Goal: Information Seeking & Learning: Learn about a topic

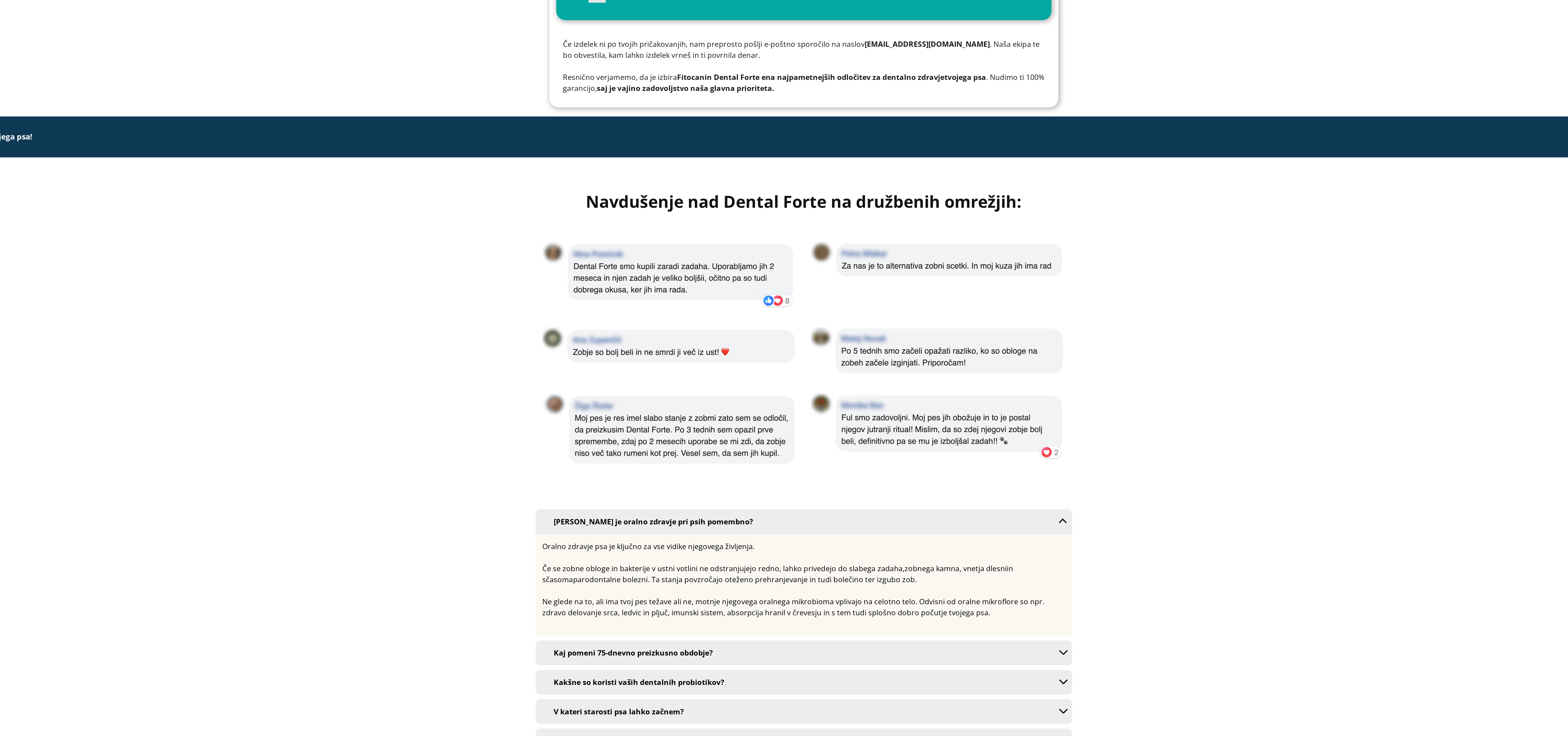
scroll to position [2405, 0]
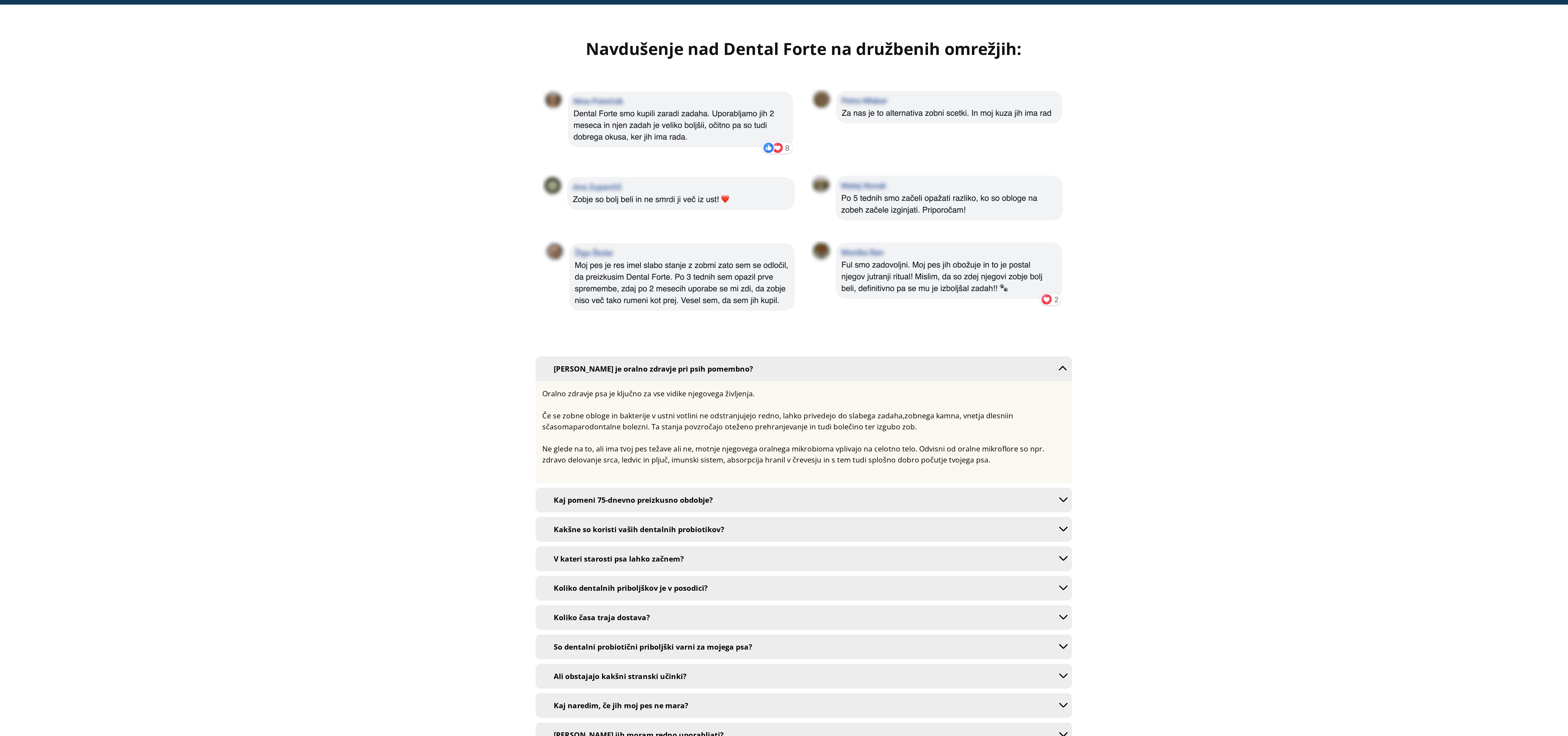
scroll to position [2461, 0]
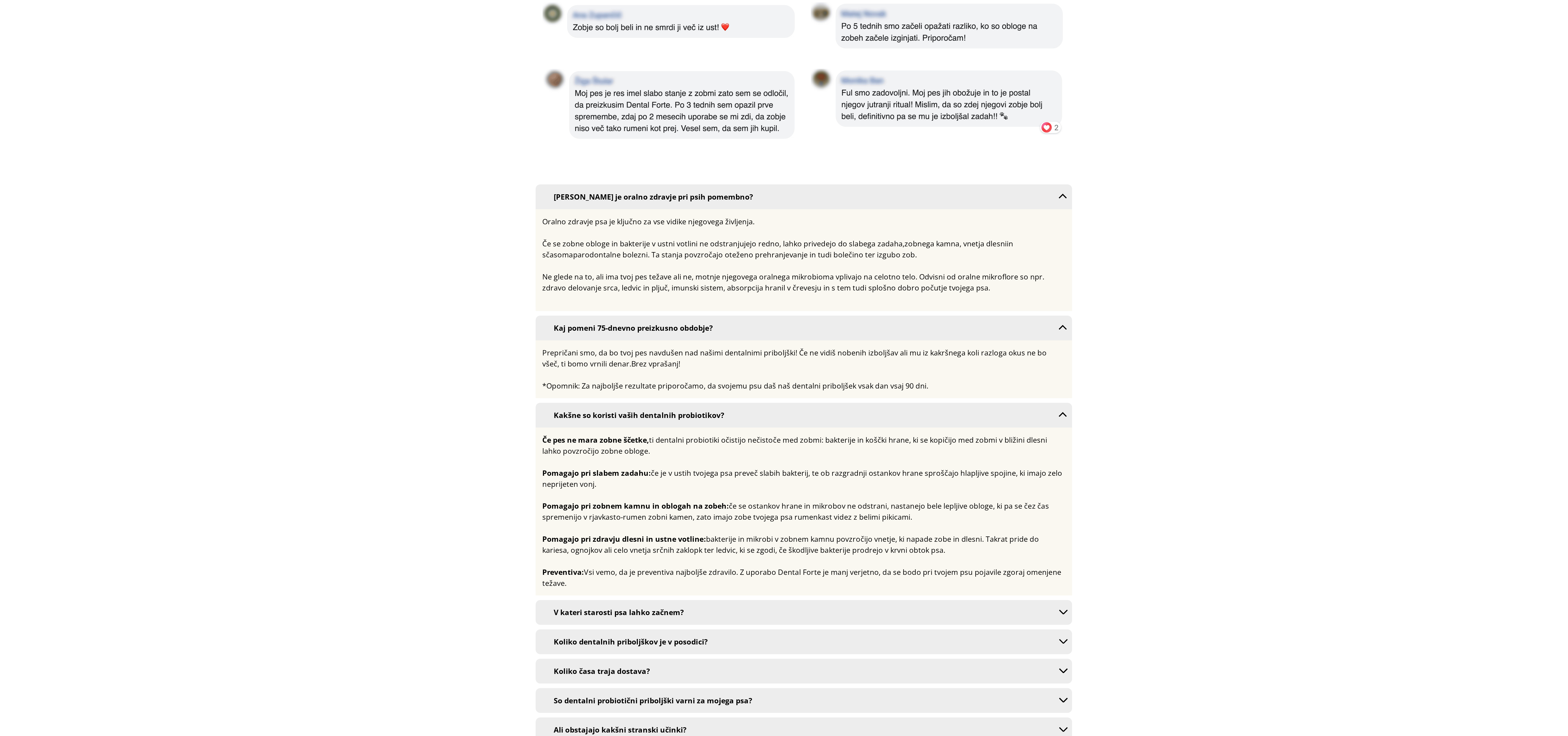
scroll to position [2602, 0]
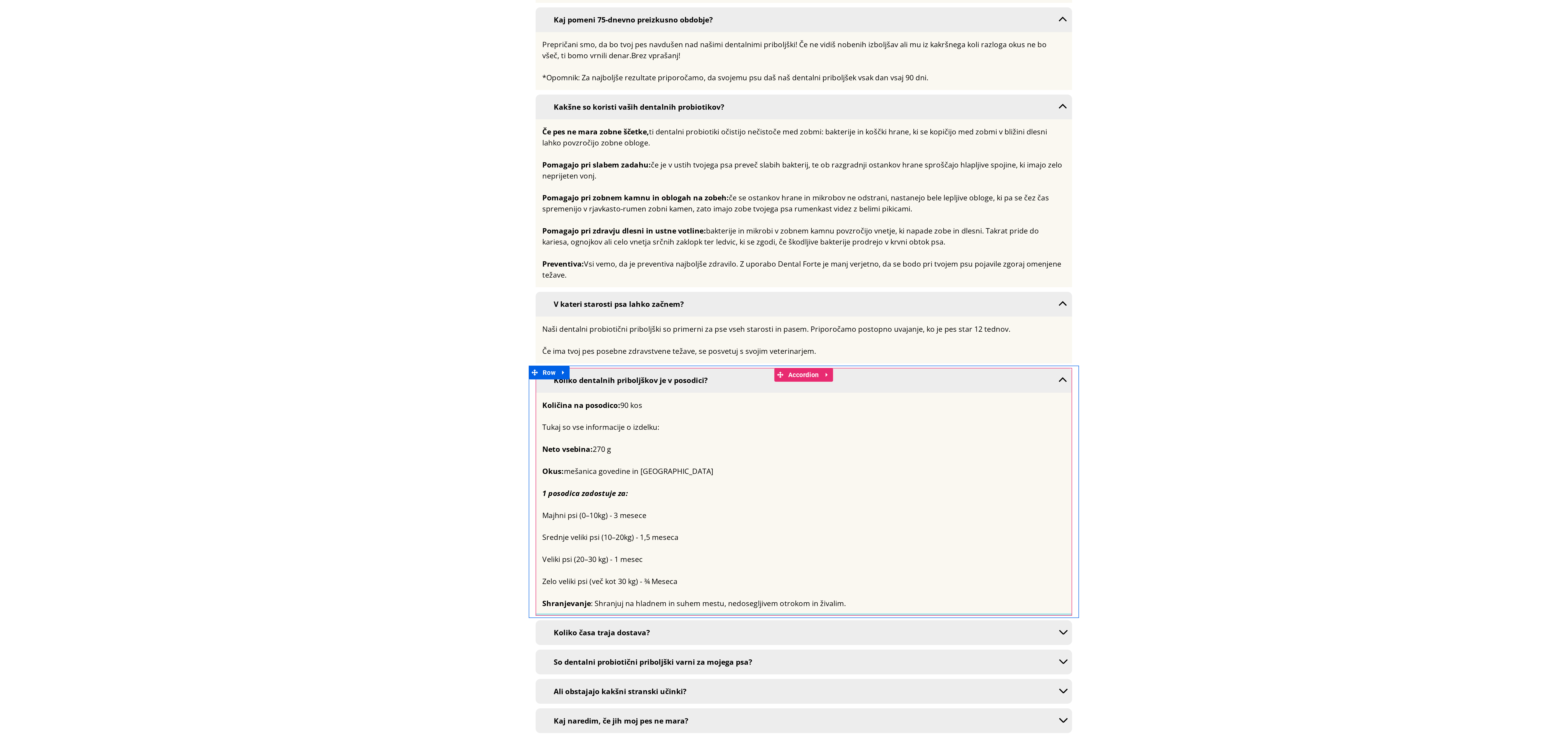
scroll to position [2749, 0]
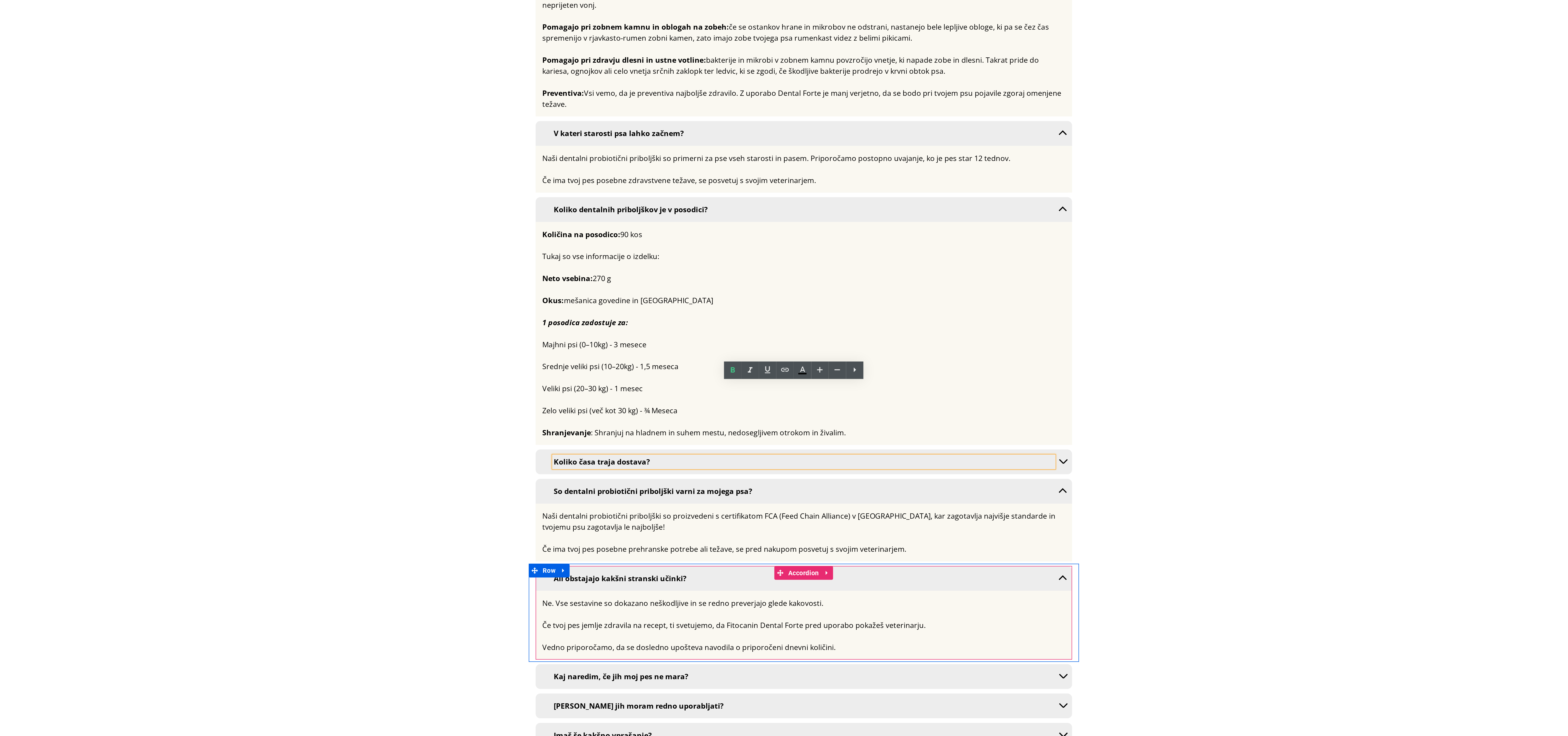
scroll to position [2795, 0]
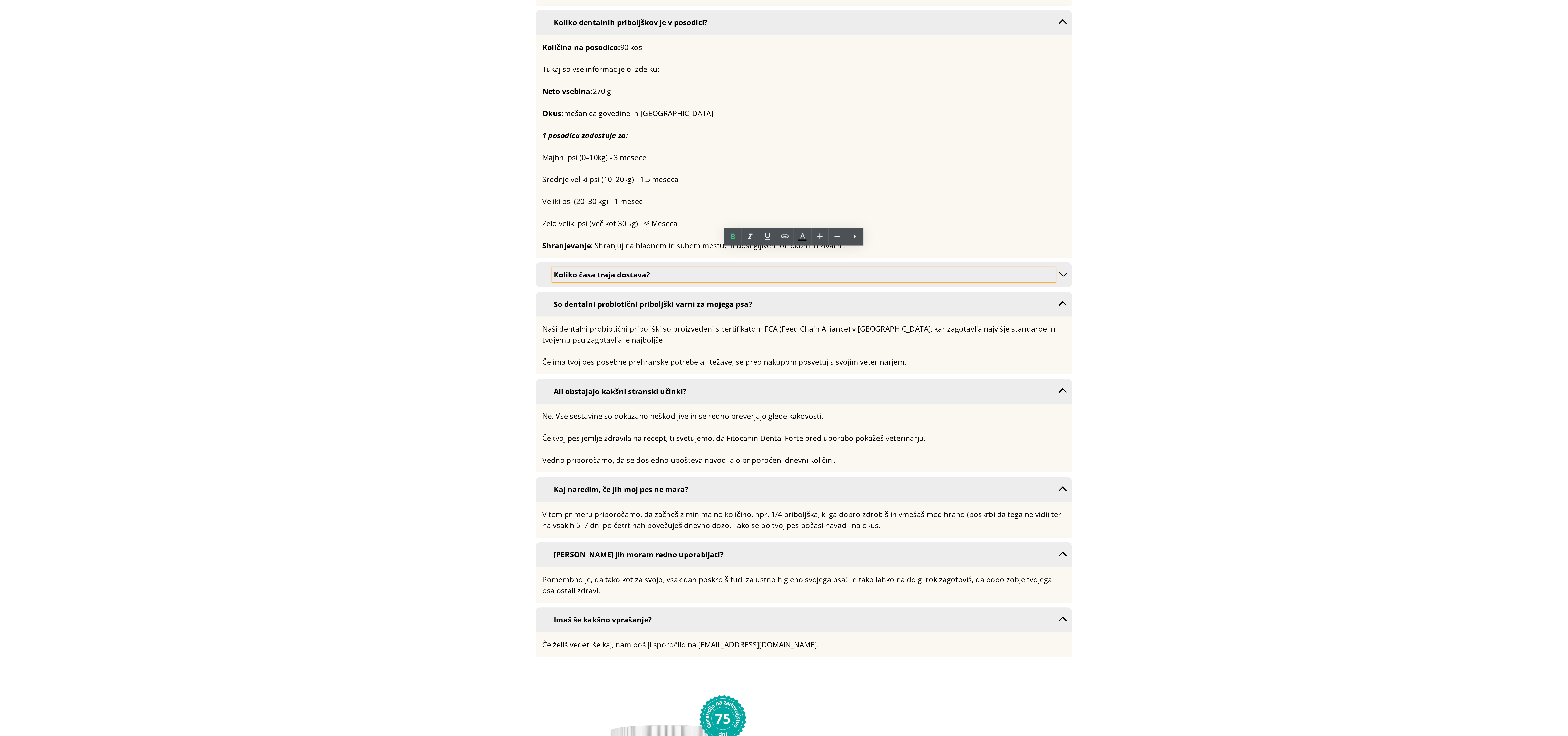
scroll to position [2861, 0]
